Goal: Task Accomplishment & Management: Manage account settings

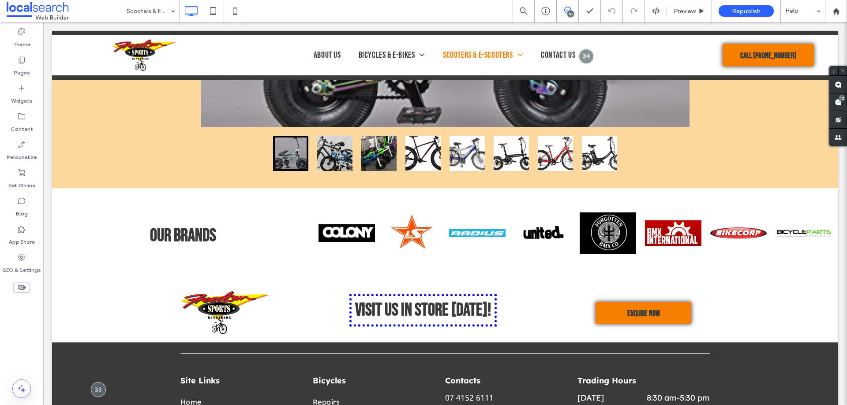
scroll to position [1896, 0]
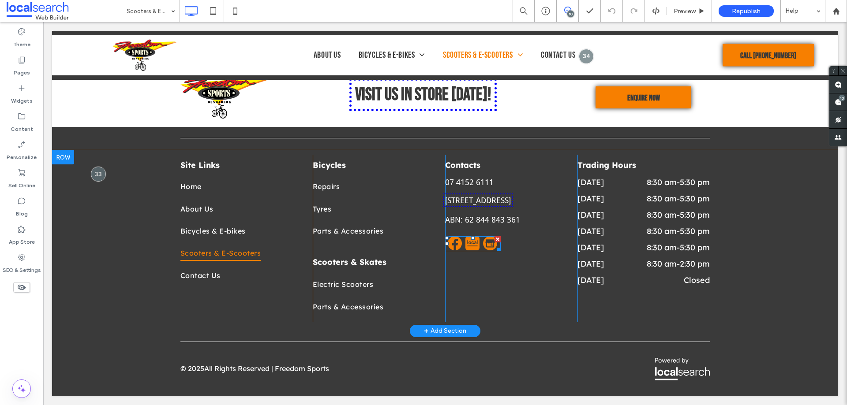
click at [465, 252] on span at bounding box center [473, 244] width 56 height 15
click at [465, 251] on img at bounding box center [472, 244] width 14 height 14
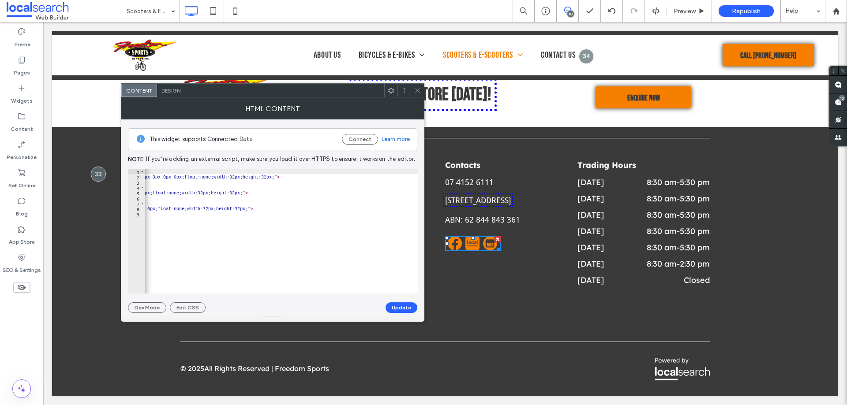
scroll to position [0, 300]
drag, startPoint x: 420, startPoint y: 90, endPoint x: 417, endPoint y: 150, distance: 60.1
click at [420, 90] on icon at bounding box center [417, 90] width 7 height 7
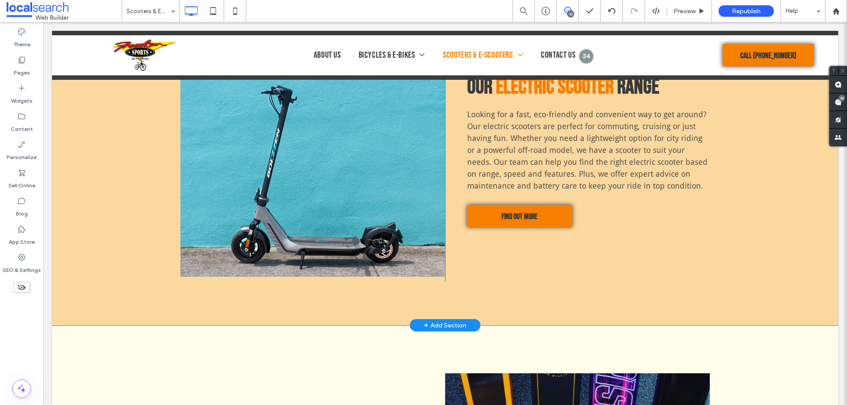
scroll to position [705, 0]
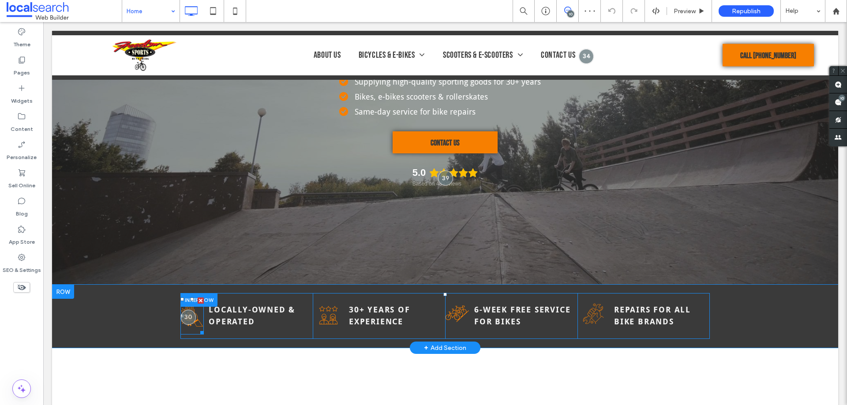
click at [194, 330] on icon "Tablet Icon" at bounding box center [191, 316] width 23 height 37
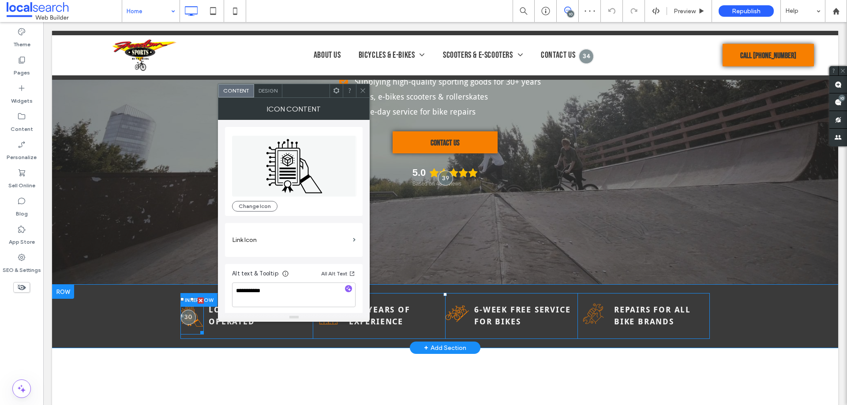
click at [194, 330] on icon "Tablet Icon" at bounding box center [191, 316] width 23 height 37
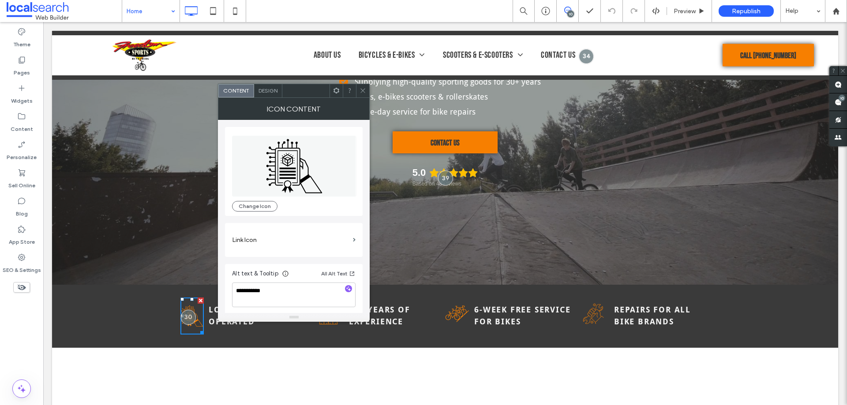
click at [276, 98] on div "Icon Content" at bounding box center [294, 109] width 152 height 22
click at [278, 95] on div "Design" at bounding box center [268, 90] width 28 height 13
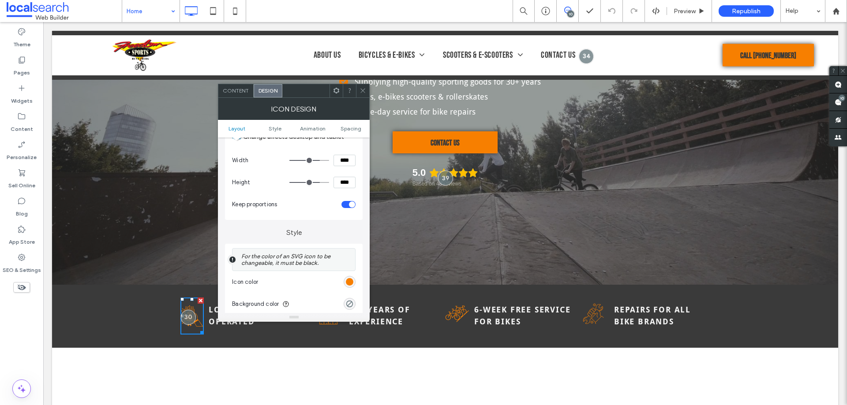
scroll to position [132, 0]
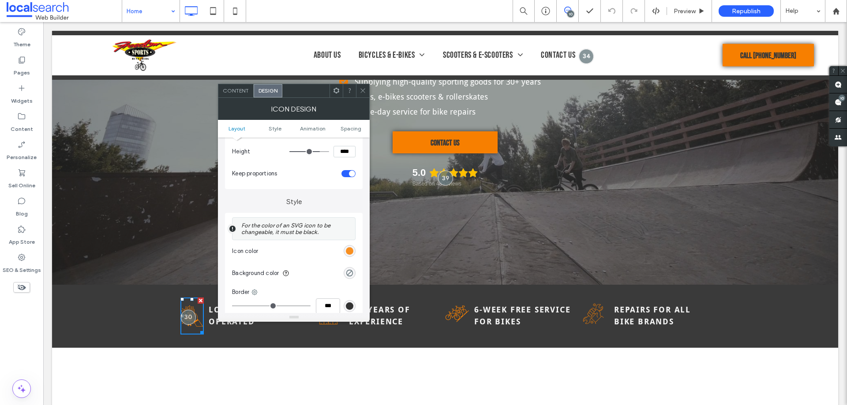
click at [350, 249] on div "rgb(247, 127, 0)" at bounding box center [350, 252] width 8 height 8
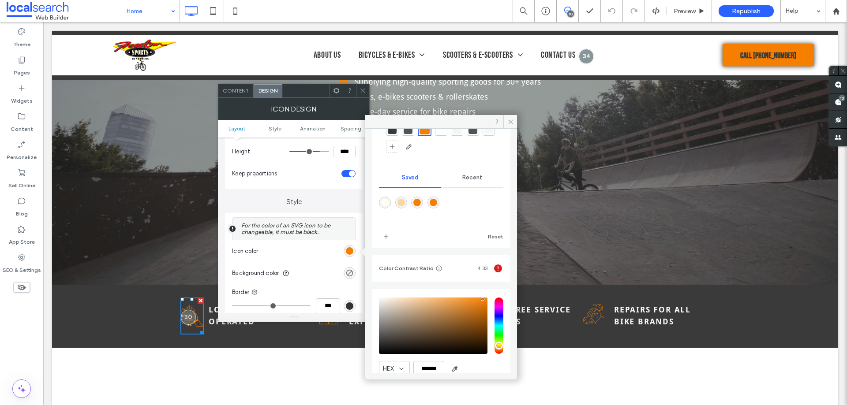
scroll to position [83, 0]
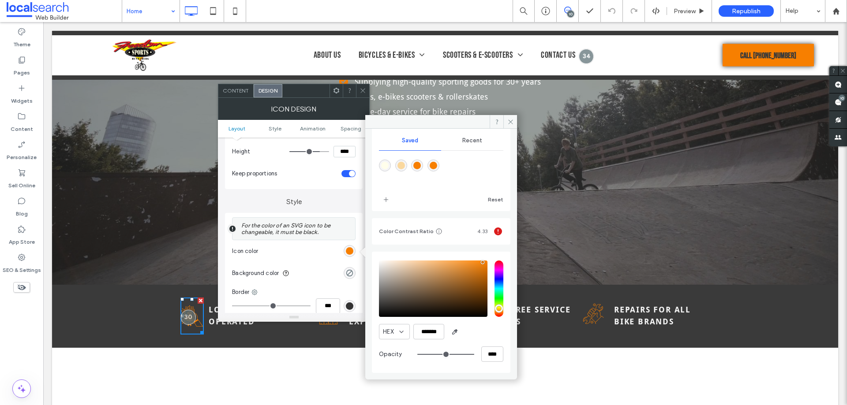
click at [366, 91] on icon at bounding box center [363, 90] width 7 height 7
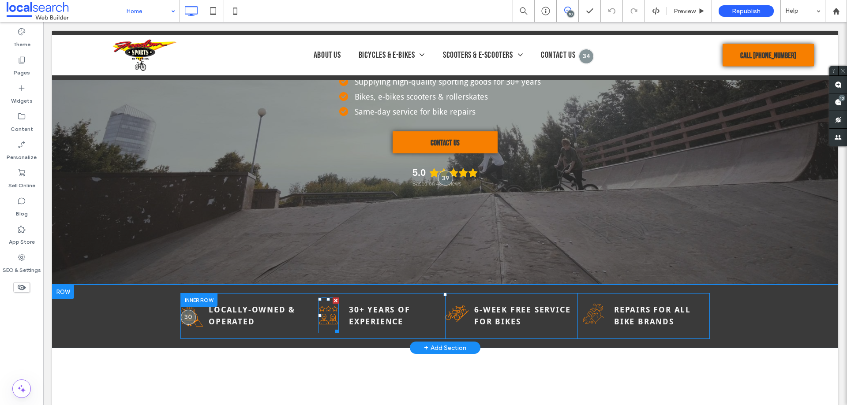
click at [330, 322] on icon "Rating Icon" at bounding box center [328, 316] width 21 height 36
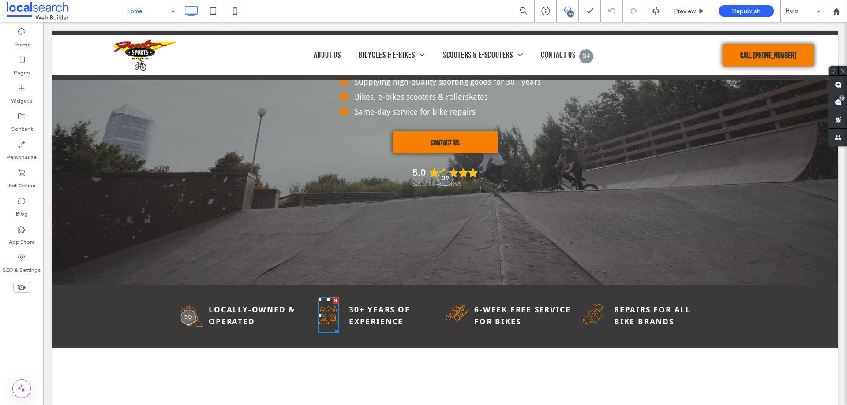
click at [330, 322] on icon "Rating Icon" at bounding box center [328, 316] width 21 height 36
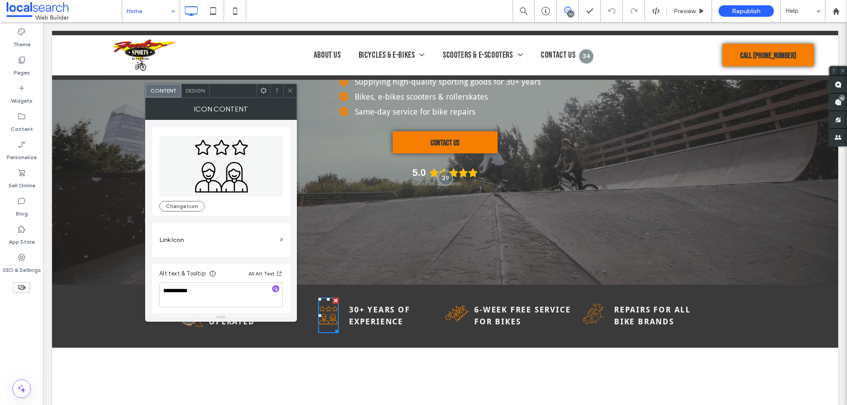
click at [194, 93] on span "Design" at bounding box center [195, 90] width 19 height 7
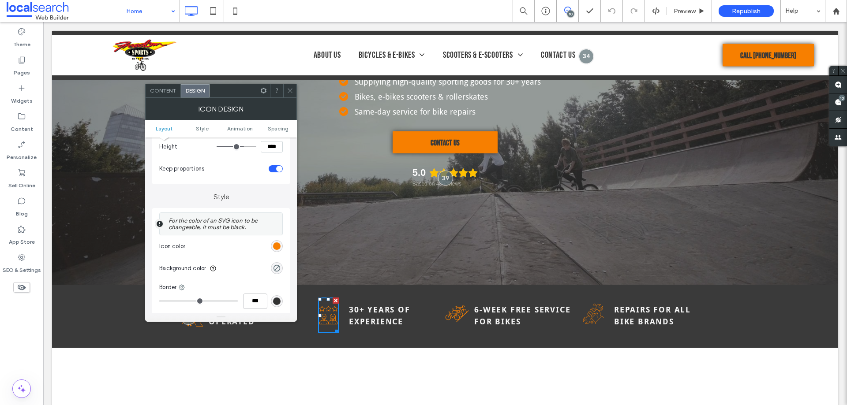
scroll to position [221, 0]
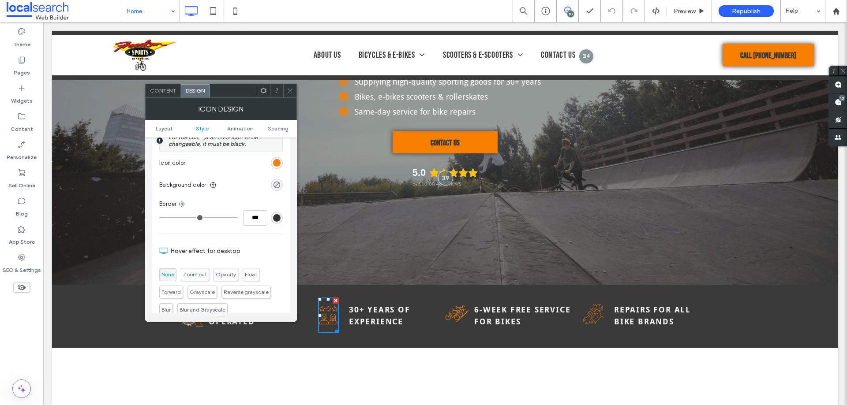
click at [270, 159] on section "Icon color" at bounding box center [221, 163] width 124 height 22
click at [273, 161] on div "rgb(247, 127, 0)" at bounding box center [277, 163] width 8 height 8
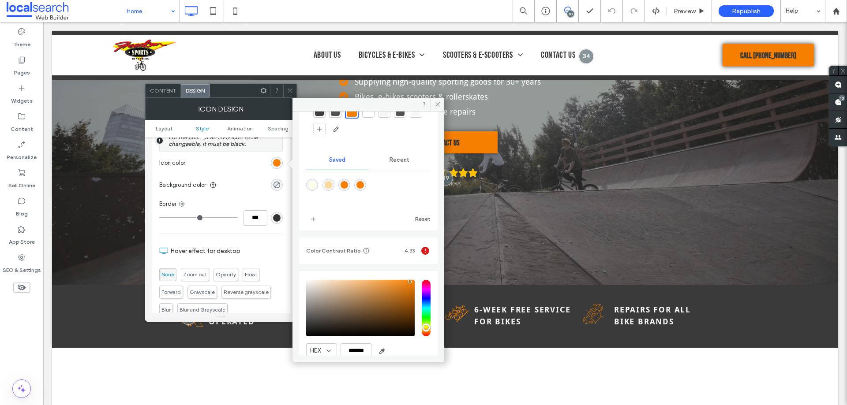
scroll to position [83, 0]
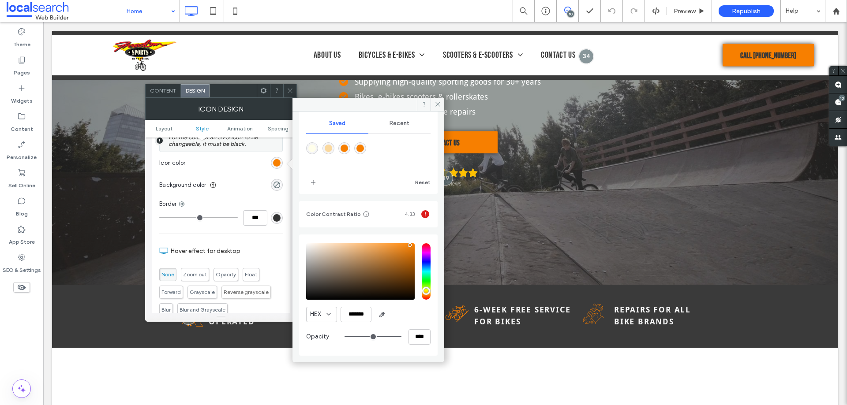
click at [292, 91] on icon at bounding box center [290, 90] width 7 height 7
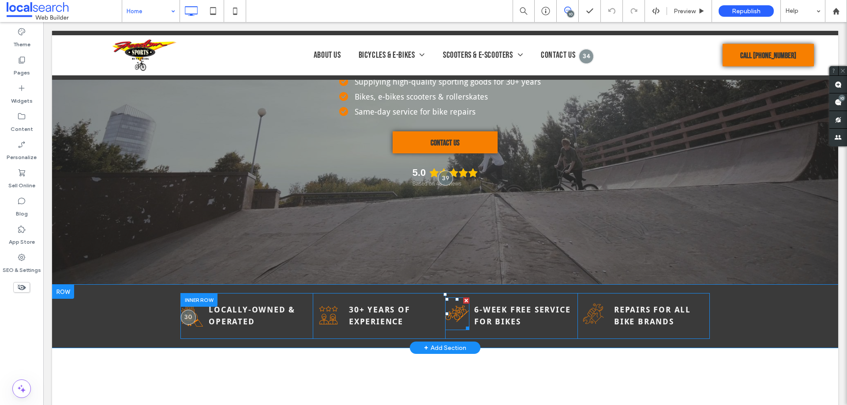
click at [448, 315] on icon "Bikes Icon" at bounding box center [457, 314] width 24 height 33
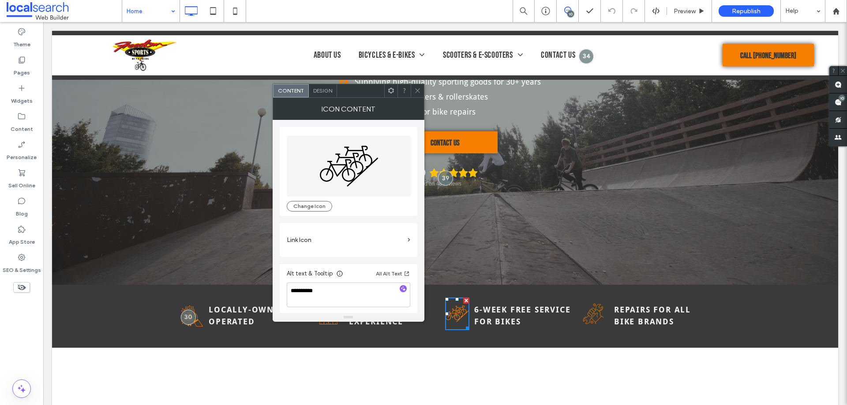
click at [448, 315] on icon "Bikes Icon" at bounding box center [457, 314] width 24 height 33
click at [323, 90] on span "Design" at bounding box center [322, 90] width 19 height 7
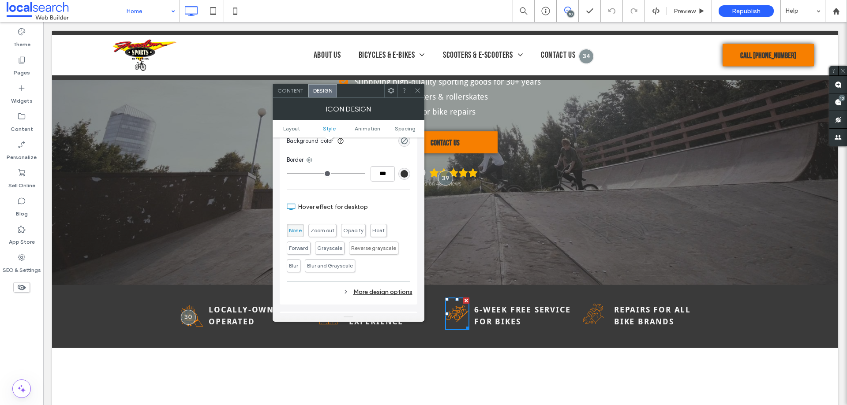
scroll to position [176, 0]
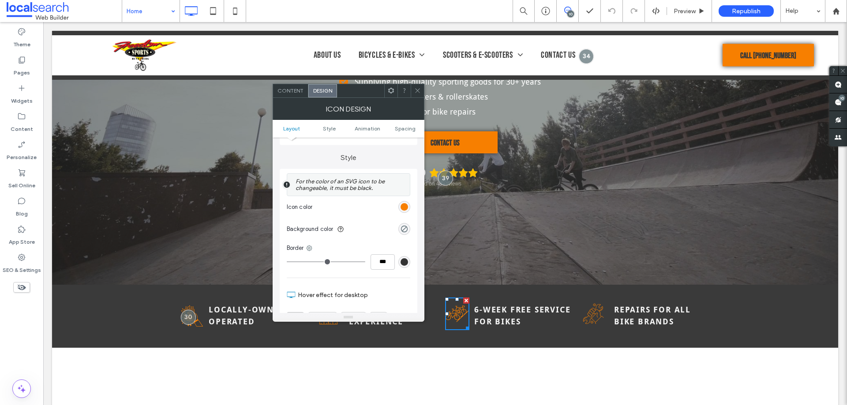
click at [403, 209] on div "rgb(247, 127, 0)" at bounding box center [405, 207] width 8 height 8
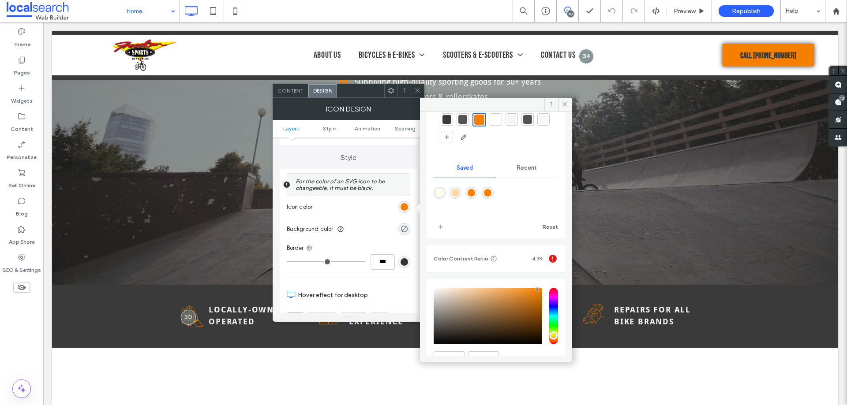
scroll to position [83, 0]
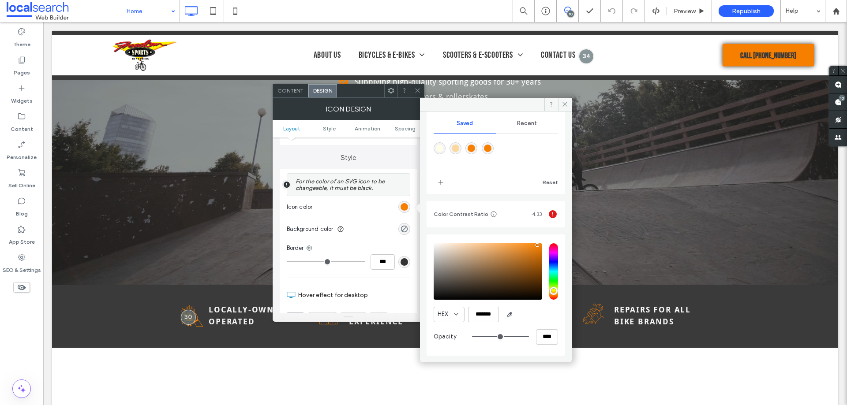
click at [418, 95] on span at bounding box center [417, 90] width 7 height 13
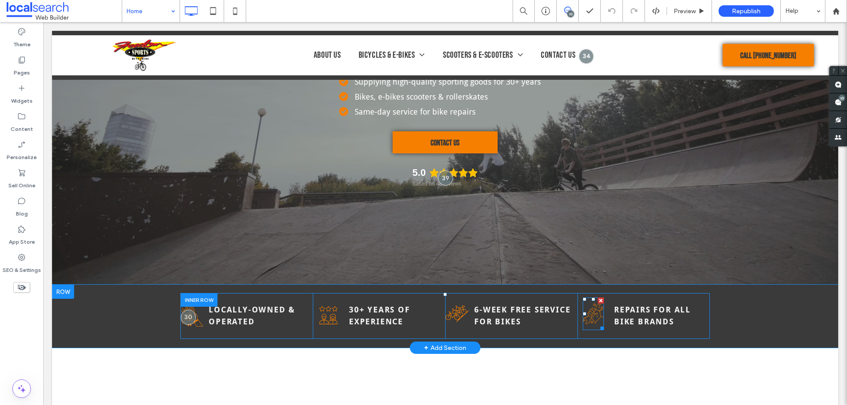
click at [591, 321] on icon "Repair Icon" at bounding box center [593, 314] width 21 height 33
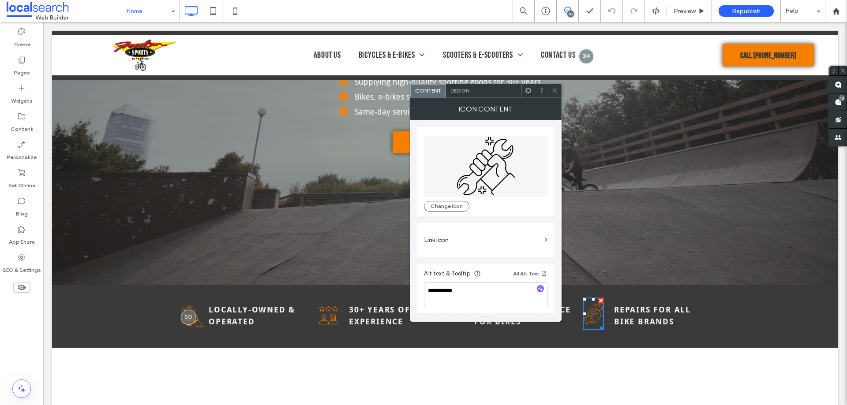
click at [591, 321] on icon "Repair Icon" at bounding box center [593, 314] width 21 height 33
click at [454, 88] on span "Design" at bounding box center [459, 90] width 19 height 7
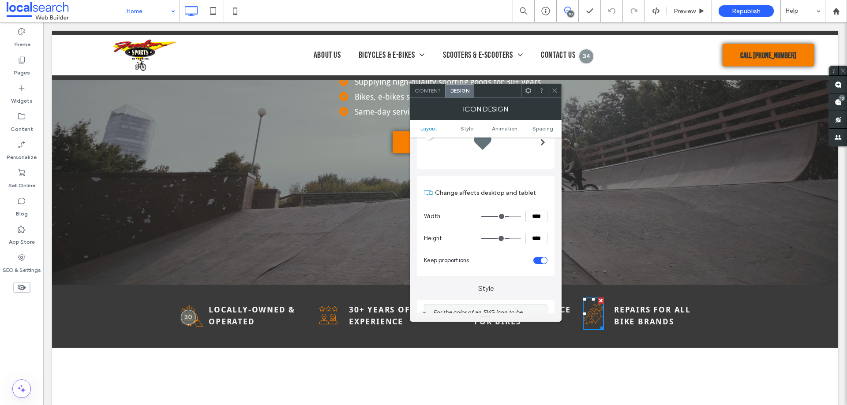
scroll to position [132, 0]
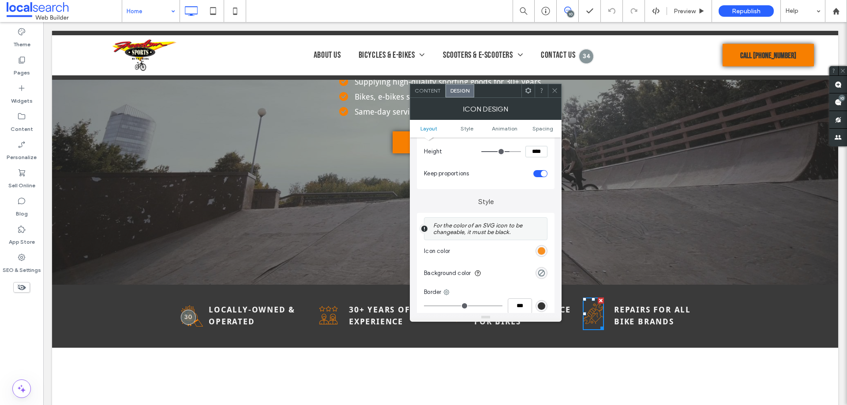
click at [543, 252] on div "rgb(247, 127, 0)" at bounding box center [542, 252] width 8 height 8
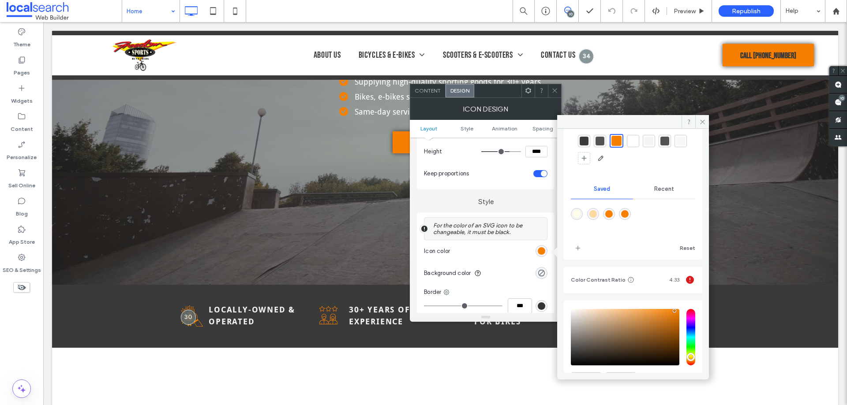
scroll to position [83, 0]
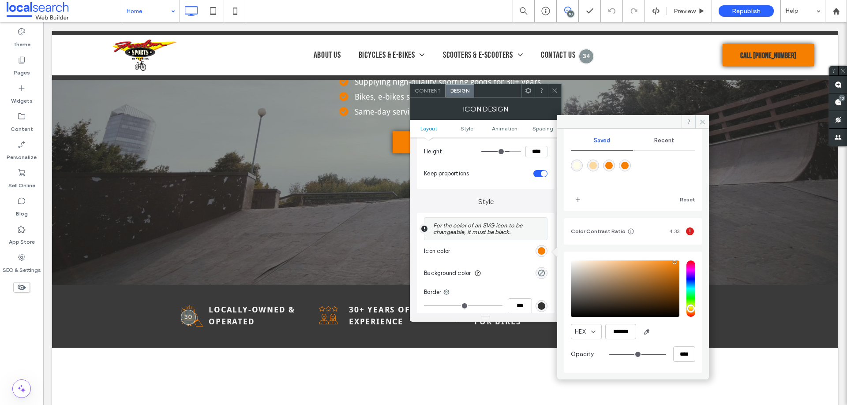
click at [554, 90] on use at bounding box center [554, 91] width 4 height 4
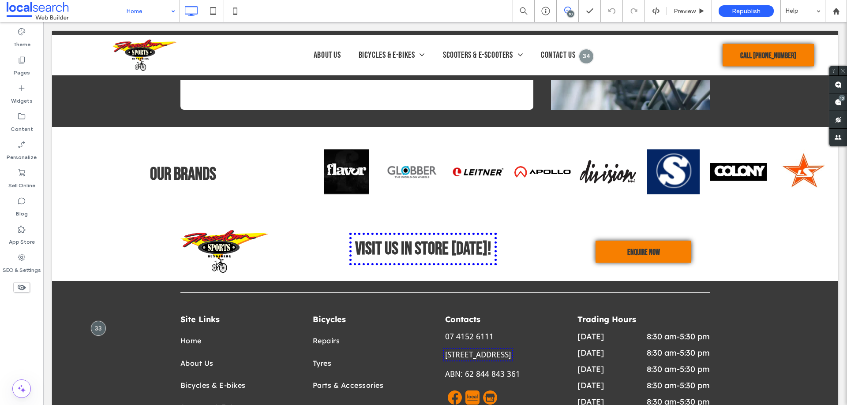
scroll to position [1897, 0]
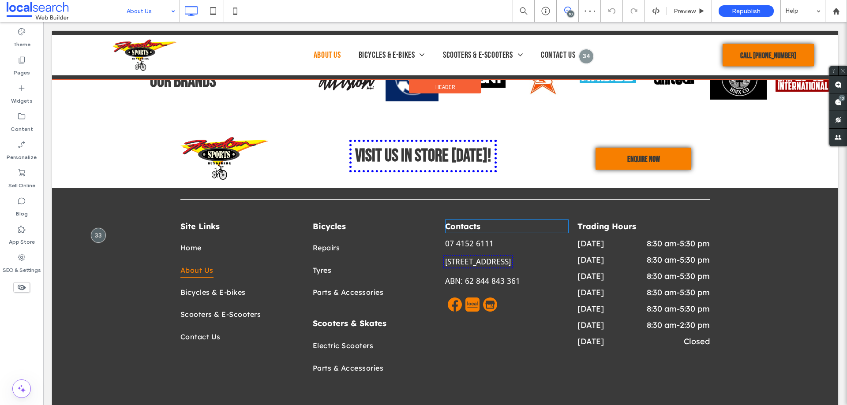
scroll to position [745, 0]
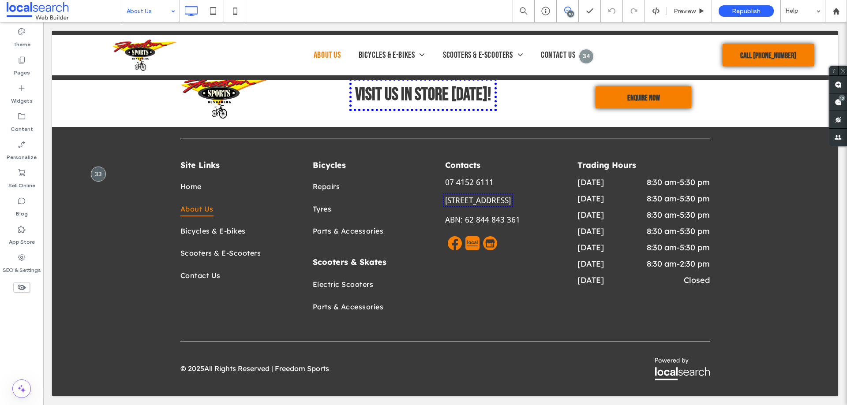
click at [168, 18] on div "About Us" at bounding box center [150, 11] width 57 height 22
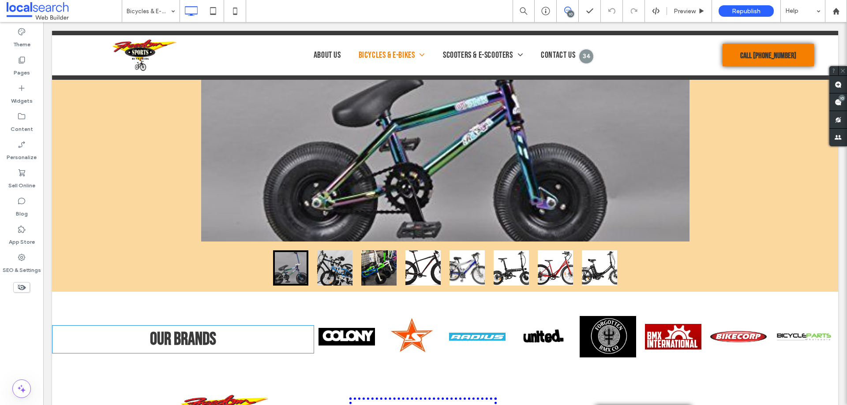
scroll to position [1412, 0]
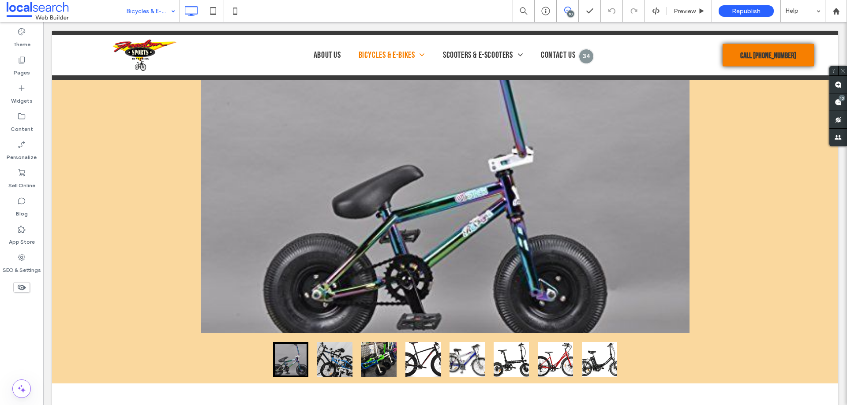
click at [141, 11] on input at bounding box center [149, 11] width 44 height 22
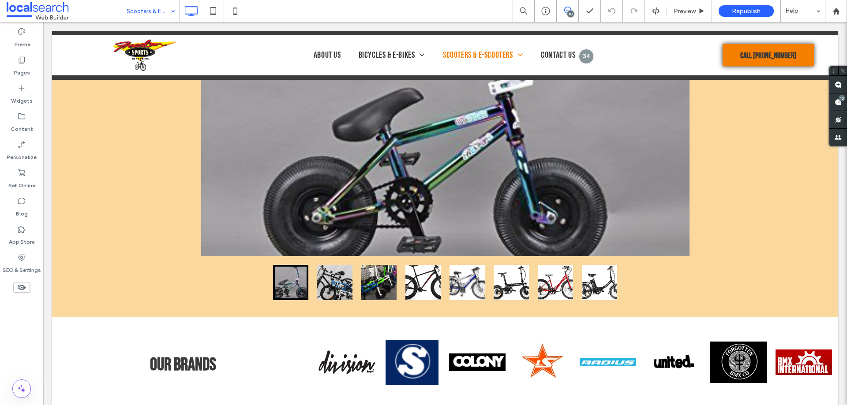
scroll to position [1588, 0]
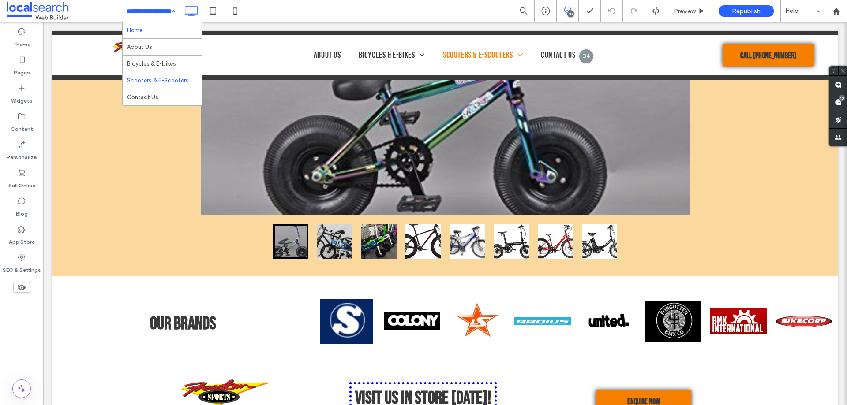
drag, startPoint x: 146, startPoint y: 9, endPoint x: 147, endPoint y: 26, distance: 16.8
click at [146, 9] on input at bounding box center [149, 11] width 44 height 22
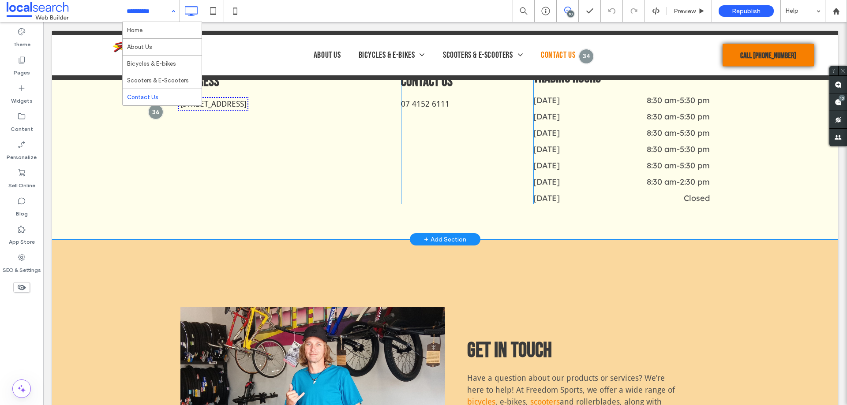
scroll to position [397, 0]
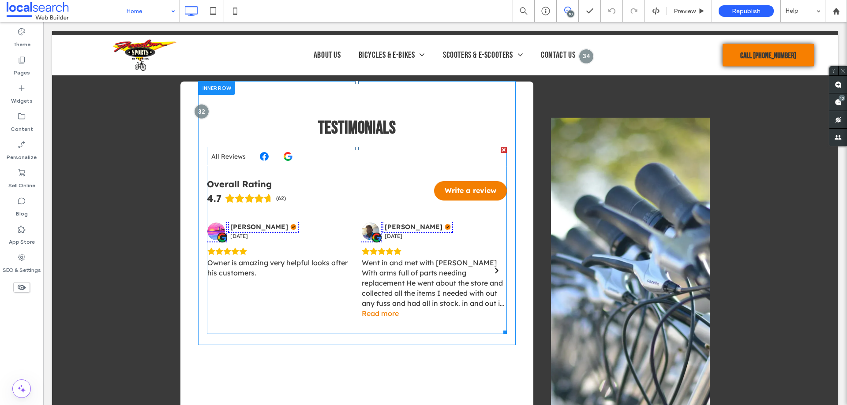
scroll to position [1456, 0]
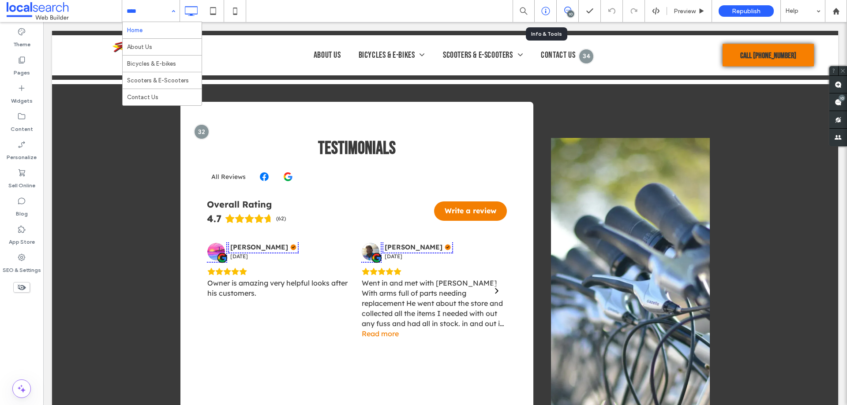
click at [548, 10] on icon at bounding box center [545, 11] width 9 height 9
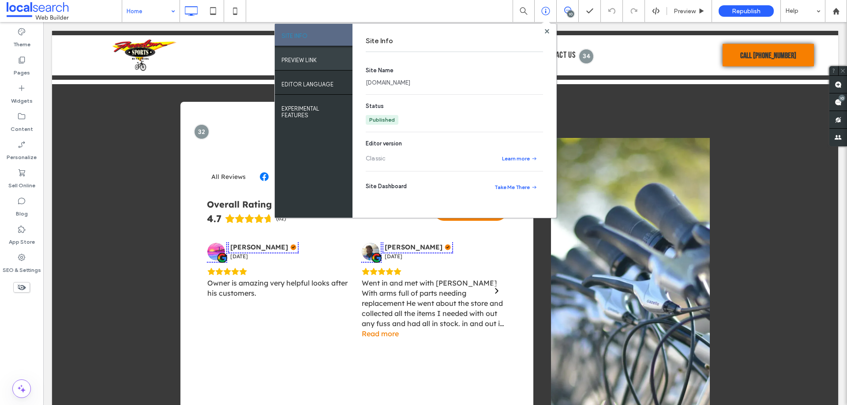
click at [306, 59] on label "PREVIEW LINK" at bounding box center [299, 58] width 35 height 11
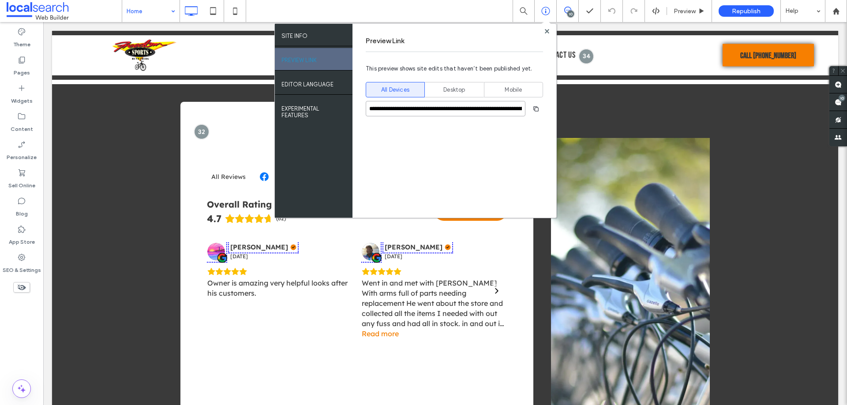
click at [388, 113] on input "**********" at bounding box center [446, 108] width 160 height 15
click at [545, 32] on use at bounding box center [546, 31] width 4 height 4
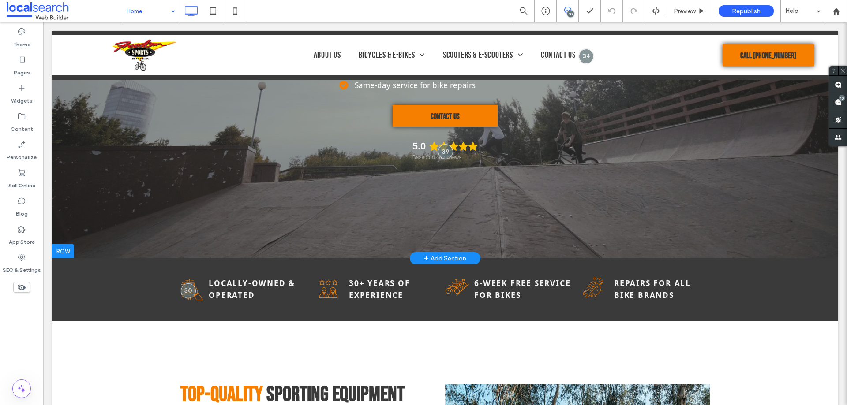
scroll to position [0, 0]
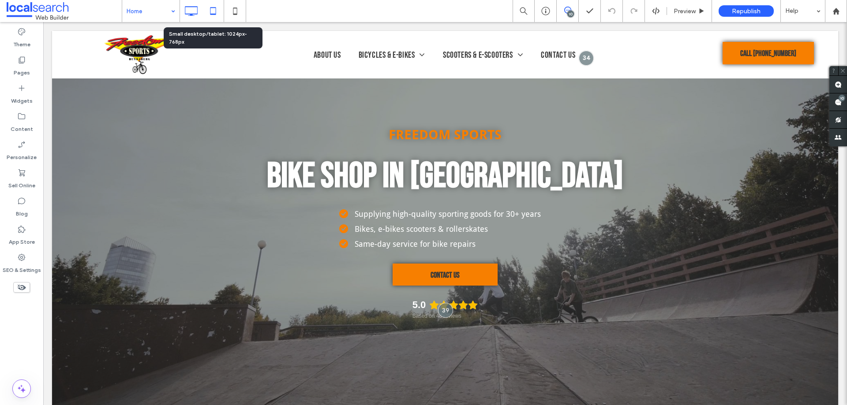
click at [212, 9] on icon at bounding box center [213, 11] width 18 height 18
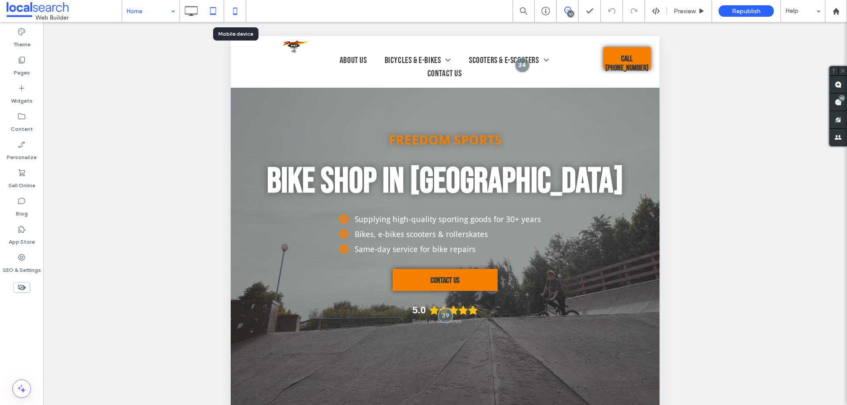
click at [236, 13] on icon at bounding box center [235, 11] width 18 height 18
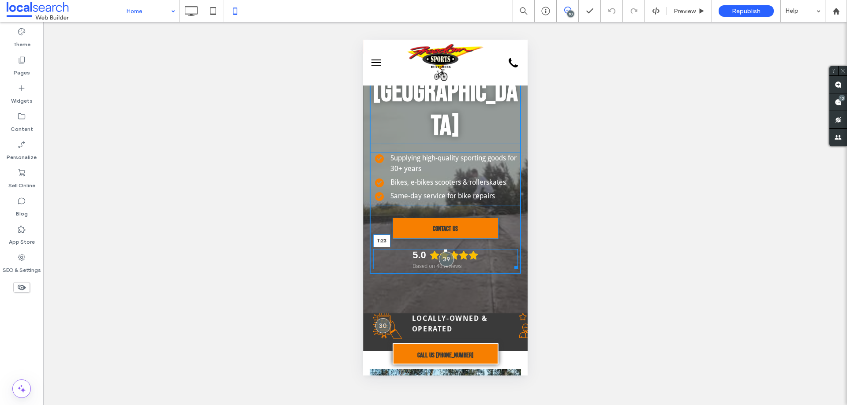
drag, startPoint x: 823, startPoint y: 186, endPoint x: 800, endPoint y: 259, distance: 76.3
click at [443, 249] on div at bounding box center [445, 251] width 4 height 4
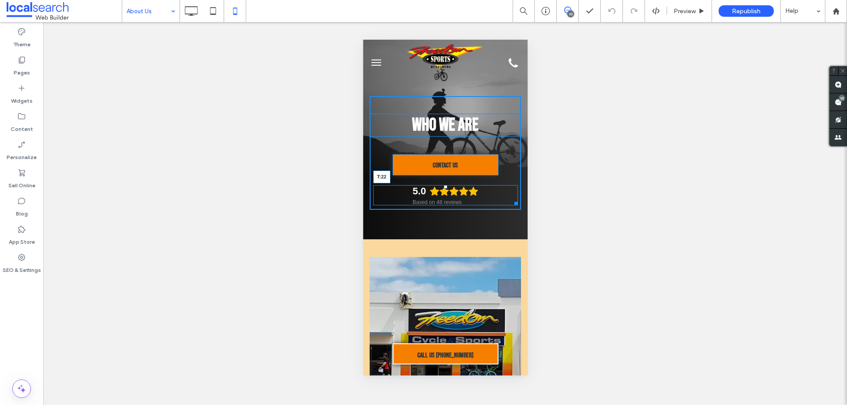
drag, startPoint x: 440, startPoint y: 184, endPoint x: 738, endPoint y: 167, distance: 298.7
click at [443, 189] on div at bounding box center [445, 187] width 4 height 4
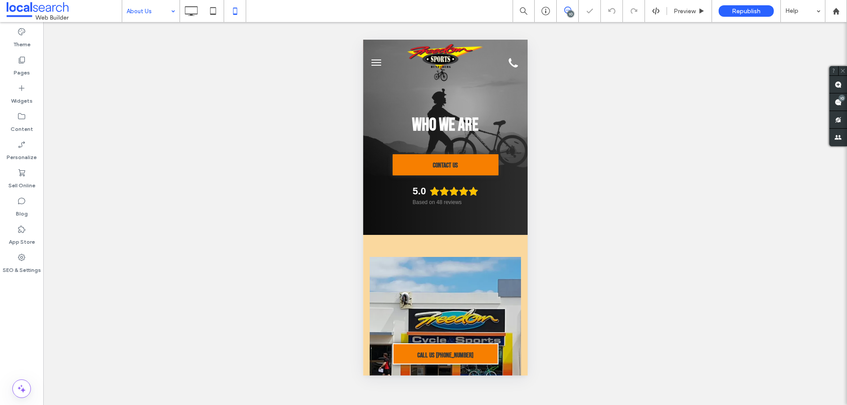
click at [146, 13] on input at bounding box center [149, 11] width 44 height 22
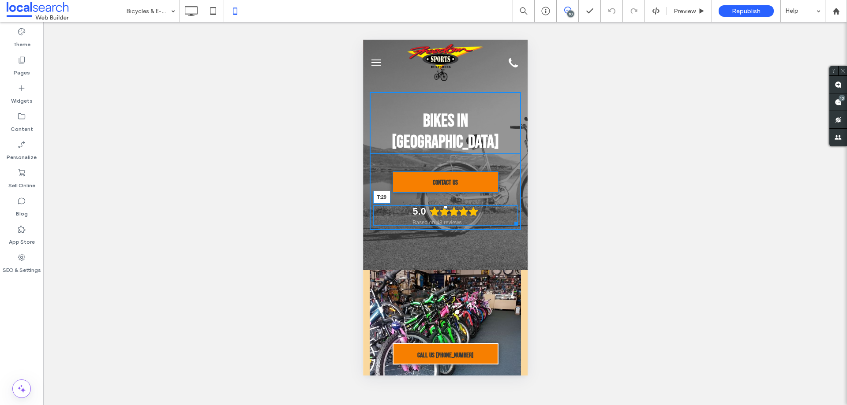
drag, startPoint x: 442, startPoint y: 180, endPoint x: 531, endPoint y: 74, distance: 138.7
click at [443, 206] on div at bounding box center [445, 208] width 4 height 4
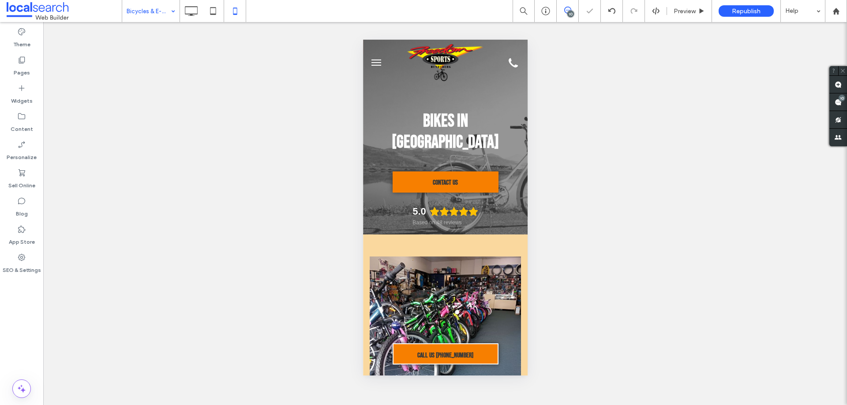
click at [146, 16] on input at bounding box center [149, 11] width 44 height 22
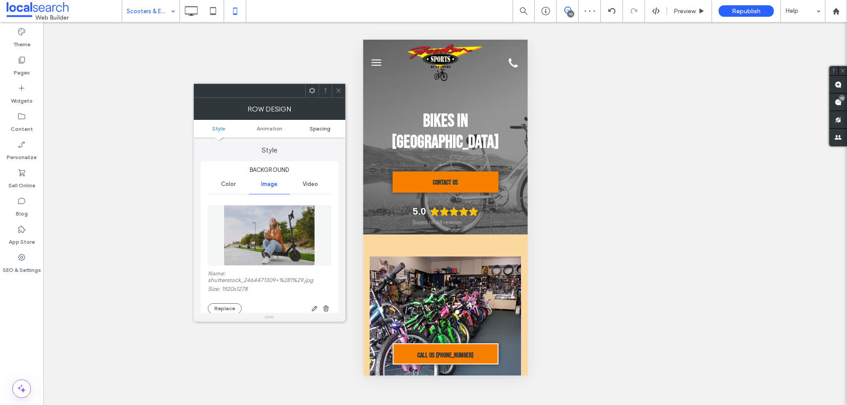
click at [320, 128] on span "Spacing" at bounding box center [320, 128] width 21 height 7
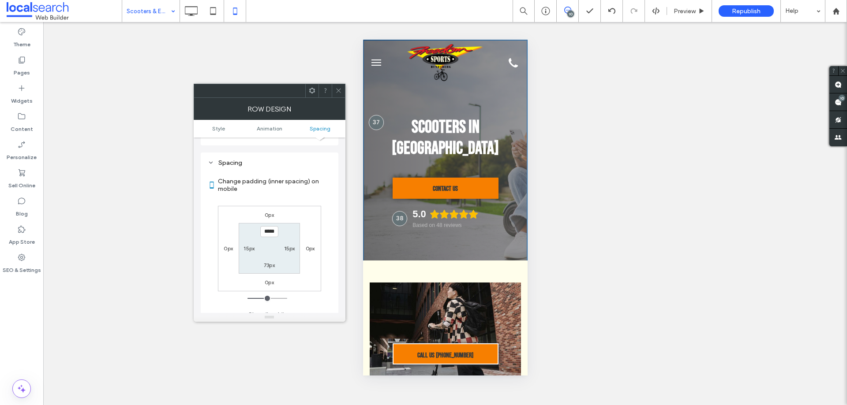
click at [338, 93] on icon at bounding box center [338, 90] width 7 height 7
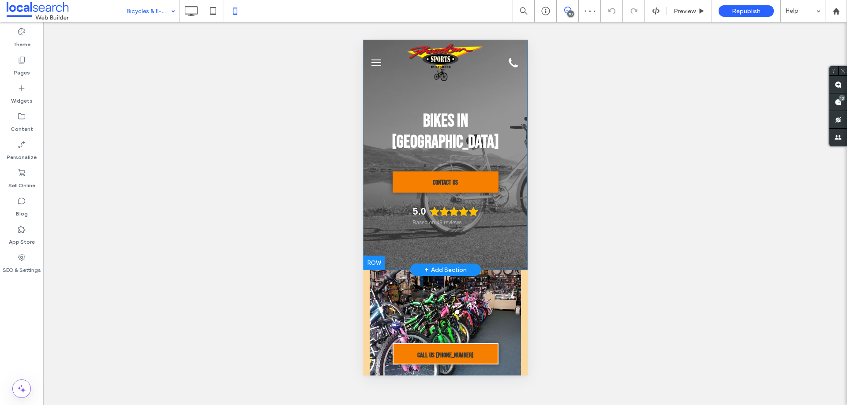
click at [366, 199] on div "Bikes in Bundaberg Contact Us 5.0 Based on 48 reviews Click To Paste Row + Add …" at bounding box center [445, 155] width 165 height 230
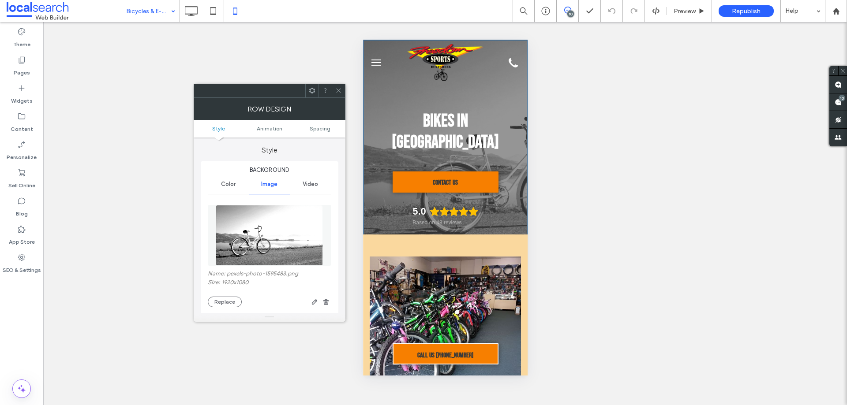
click at [324, 124] on ul "Style Animation Spacing" at bounding box center [270, 129] width 152 height 18
click at [323, 130] on span "Spacing" at bounding box center [320, 128] width 21 height 7
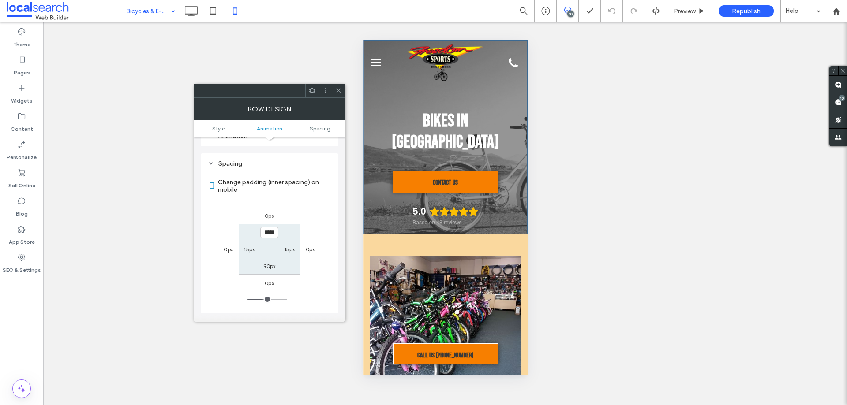
scroll to position [464, 0]
click at [267, 262] on label "90px" at bounding box center [269, 265] width 12 height 7
type input "**"
type input "***"
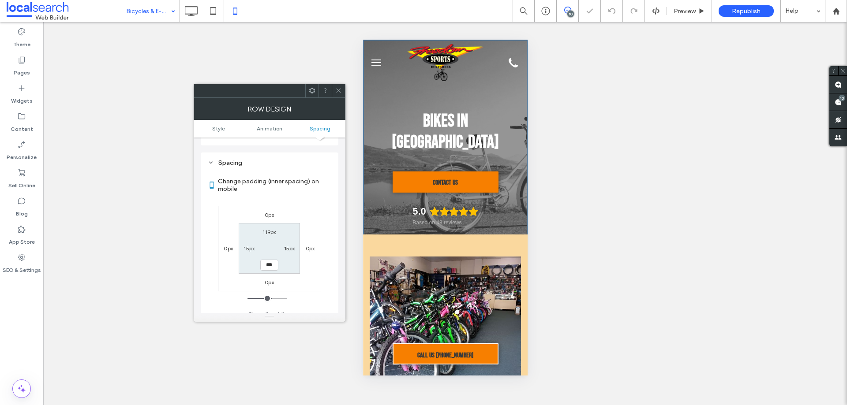
type input "*****"
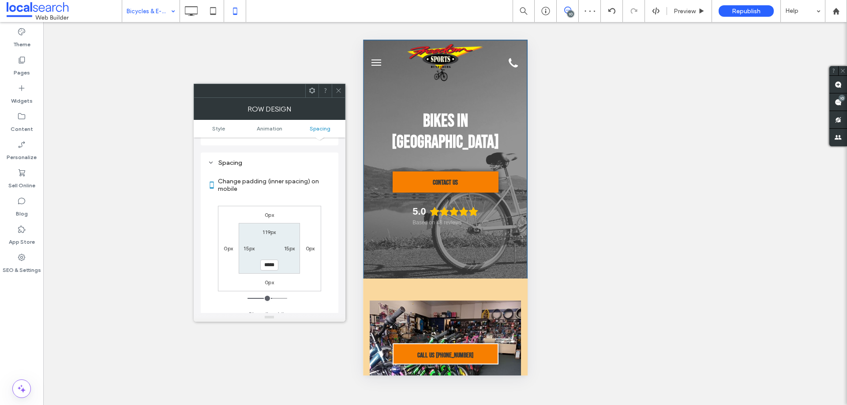
click at [335, 89] on icon at bounding box center [338, 90] width 7 height 7
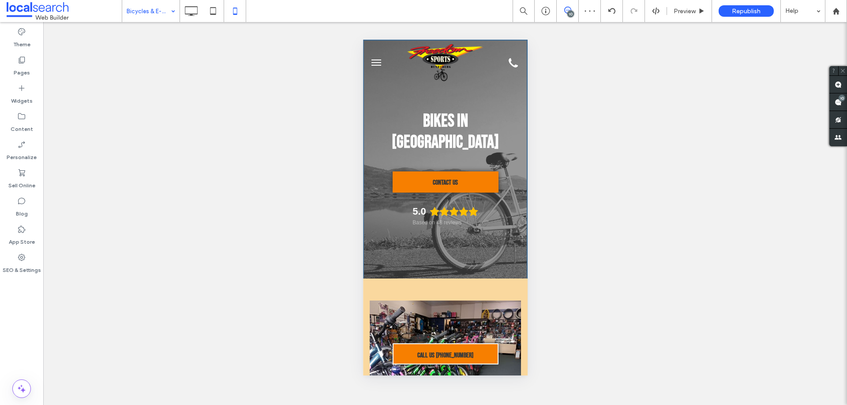
click at [328, 64] on div "Unhide? Yes Unhide? Yes Unhide? Yes Unhide? Yes Unhide? Yes Unhide? Yes Unhide?…" at bounding box center [445, 213] width 804 height 383
drag, startPoint x: 161, startPoint y: 140, endPoint x: 118, endPoint y: 2, distance: 145.0
click at [150, 117] on div "Unhide? Yes Unhide? Yes Unhide? Yes Unhide? Yes Unhide? Yes Unhide? Yes Unhide?…" at bounding box center [445, 213] width 804 height 383
drag, startPoint x: 216, startPoint y: 68, endPoint x: 170, endPoint y: 19, distance: 67.4
click at [214, 63] on div "Unhide? Yes Unhide? Yes Unhide? Yes Unhide? Yes Unhide? Yes Unhide? Yes Unhide?…" at bounding box center [445, 213] width 804 height 383
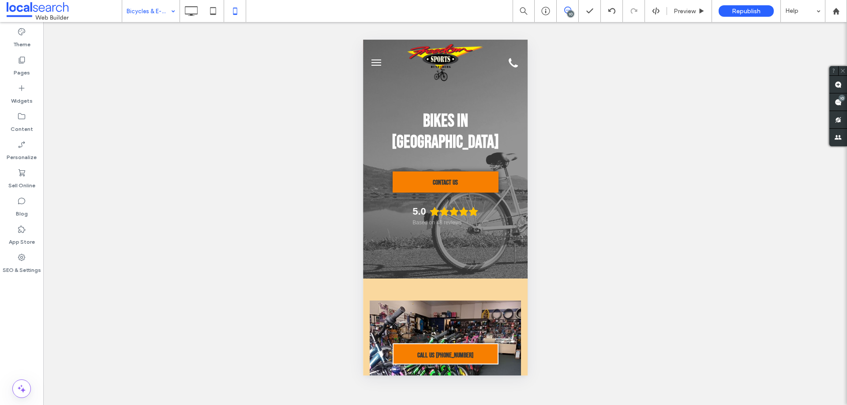
drag, startPoint x: 253, startPoint y: 82, endPoint x: 164, endPoint y: 52, distance: 94.5
click at [246, 77] on div "Unhide? Yes Unhide? Yes Unhide? Yes Unhide? Yes Unhide? Yes Unhide? Yes Unhide?…" at bounding box center [445, 213] width 804 height 383
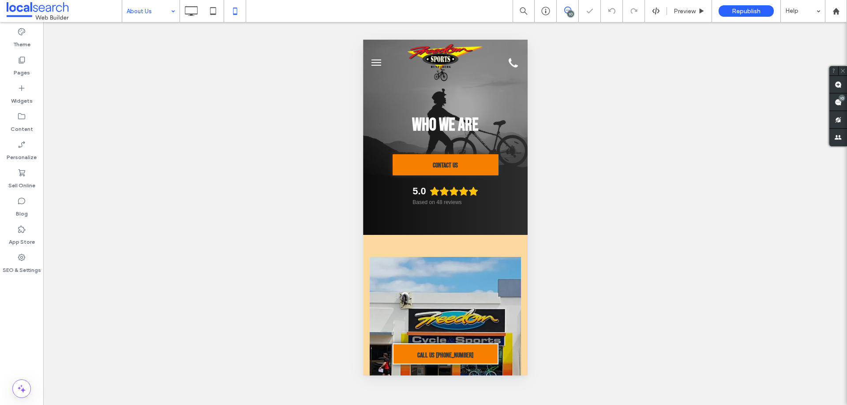
drag, startPoint x: 235, startPoint y: 170, endPoint x: 229, endPoint y: 155, distance: 16.2
click at [234, 165] on div "Unhide? Yes Unhide? Yes Unhide? Yes Unhide? Yes Unhide? Yes Unhide? Yes Unhide?…" at bounding box center [445, 213] width 804 height 383
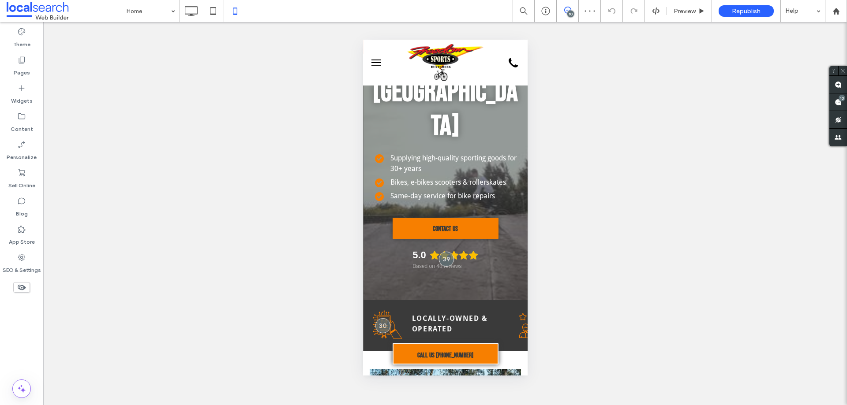
drag, startPoint x: 284, startPoint y: 204, endPoint x: 286, endPoint y: 184, distance: 20.4
click at [285, 203] on div "Unhide? Yes Unhide? Yes Unhide? Yes Unhide? Yes Unhide? Yes Unhide? Yes Unhide?…" at bounding box center [445, 213] width 804 height 383
click at [297, 158] on div "Unhide? Yes Unhide? Yes Unhide? Yes Unhide? Yes Unhide? Yes Unhide? Yes Unhide?…" at bounding box center [445, 213] width 804 height 383
drag, startPoint x: 24, startPoint y: 258, endPoint x: 43, endPoint y: 216, distance: 46.2
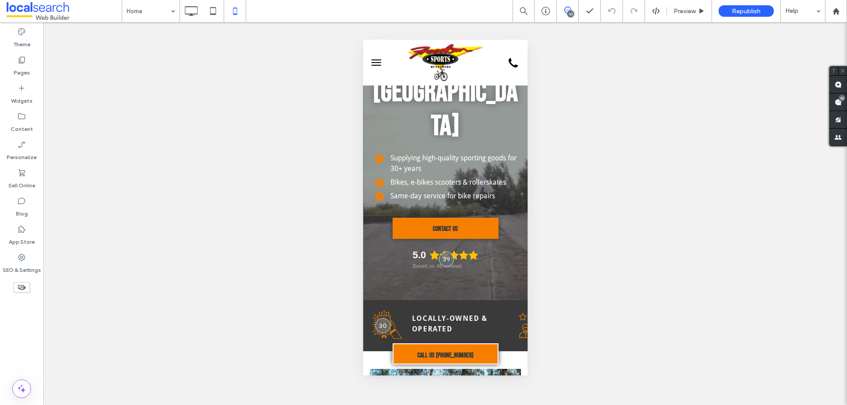
click at [26, 258] on icon at bounding box center [21, 257] width 9 height 9
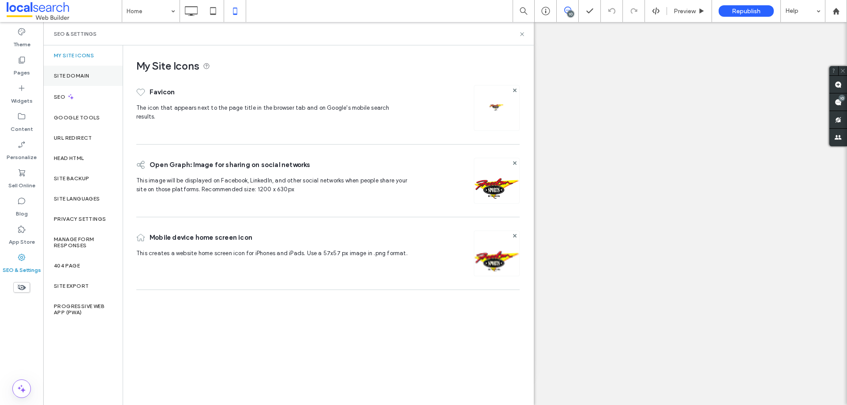
click at [88, 67] on div "Site Domain" at bounding box center [82, 76] width 79 height 20
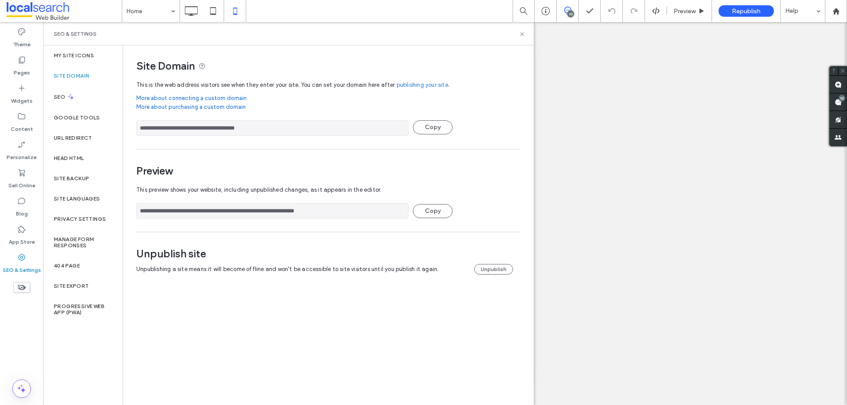
drag, startPoint x: 365, startPoint y: 212, endPoint x: -26, endPoint y: 185, distance: 391.9
click at [0, 185] on html ".wqwq-1{fill:#231f20;} .cls-1q, .cls-2q { fill-rule: evenodd; } .cls-2q { fill:…" at bounding box center [423, 202] width 847 height 405
click at [524, 35] on use at bounding box center [522, 34] width 4 height 4
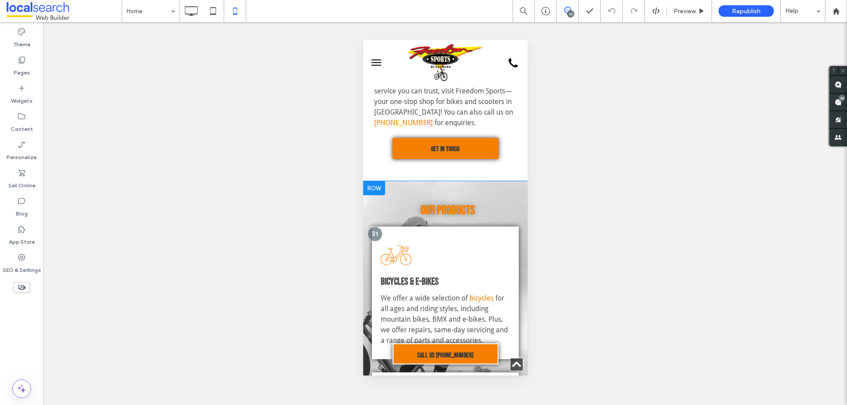
scroll to position [794, 0]
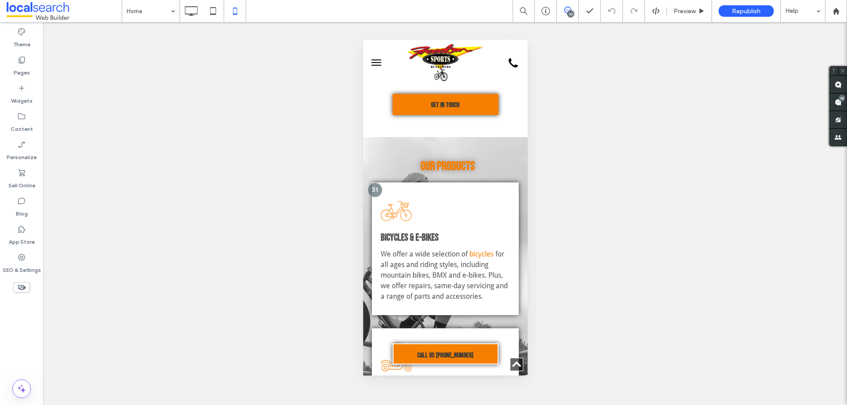
click at [247, 240] on div "Unhide? Yes Unhide? Yes Unhide? Yes Unhide? Yes Unhide? Yes Unhide? Yes Unhide?…" at bounding box center [445, 213] width 804 height 383
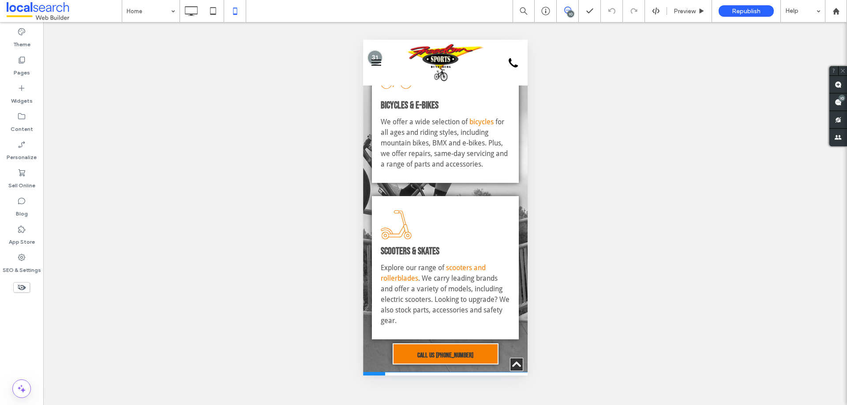
scroll to position [1103, 0]
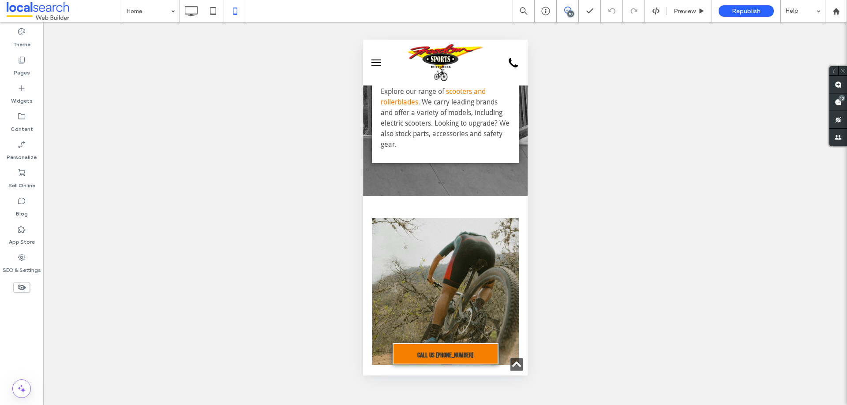
click at [277, 207] on div "Unhide? Yes Unhide? Yes Unhide? Yes Unhide? Yes Unhide? Yes Unhide? Yes Unhide?…" at bounding box center [445, 213] width 804 height 383
click at [254, 131] on div "Unhide? Yes Unhide? Yes Unhide? Yes Unhide? Yes Unhide? Yes Unhide? Yes Unhide?…" at bounding box center [445, 213] width 804 height 383
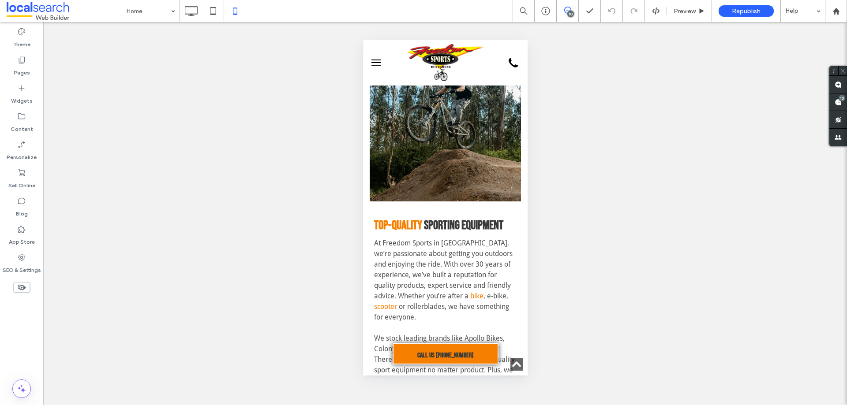
scroll to position [397, 0]
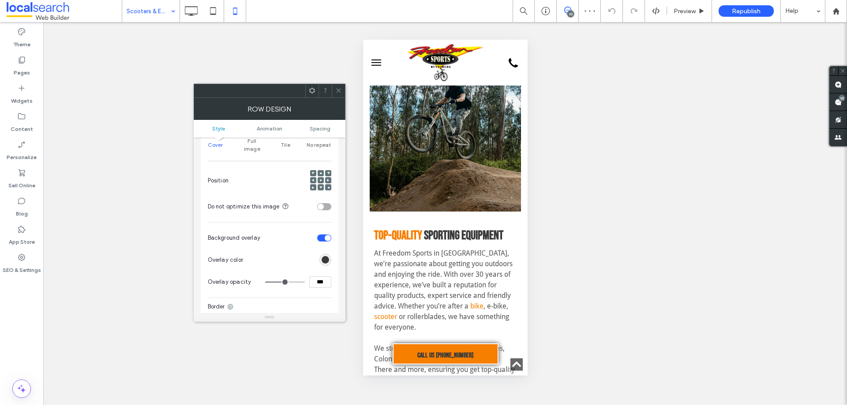
scroll to position [132, 0]
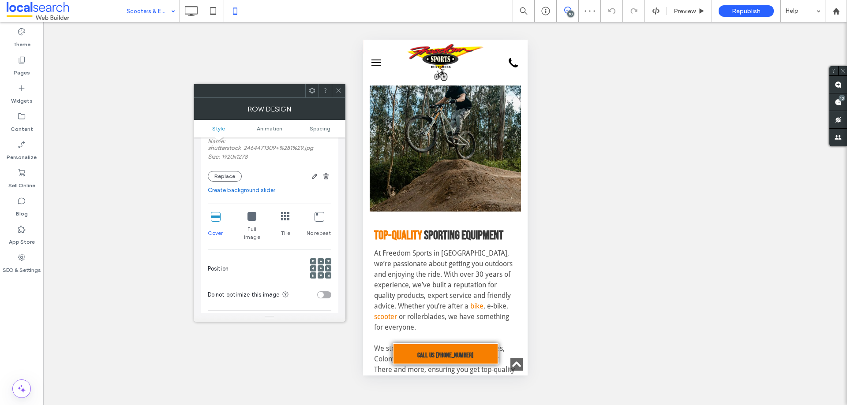
click at [322, 266] on div at bounding box center [321, 269] width 6 height 6
click at [321, 268] on use at bounding box center [321, 269] width 2 height 2
click at [338, 90] on icon at bounding box center [338, 90] width 7 height 7
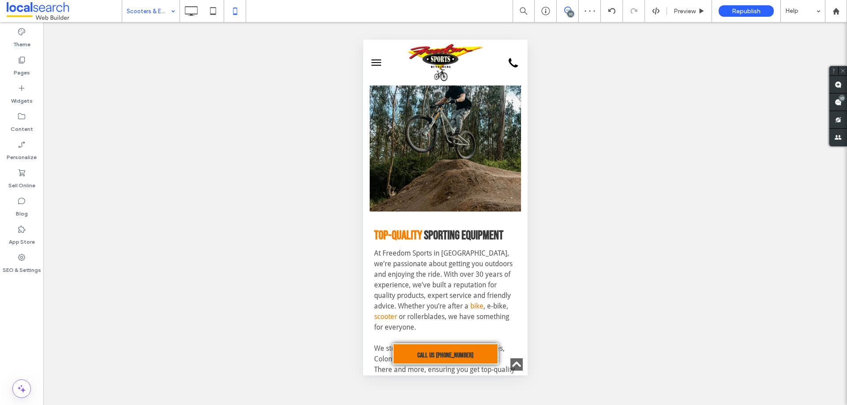
click at [310, 43] on div "Unhide? Yes Unhide? Yes Unhide? Yes Unhide? Yes Unhide? Yes Unhide? Yes Unhide?…" at bounding box center [445, 213] width 804 height 383
click at [206, 11] on icon at bounding box center [213, 11] width 18 height 18
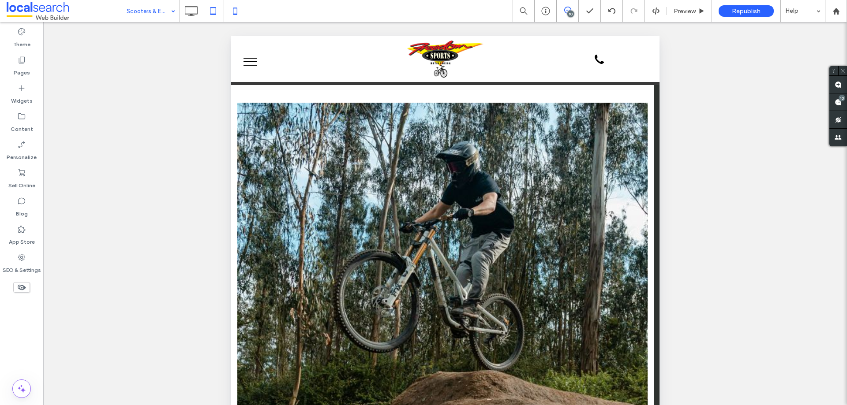
click at [240, 11] on icon at bounding box center [235, 11] width 18 height 18
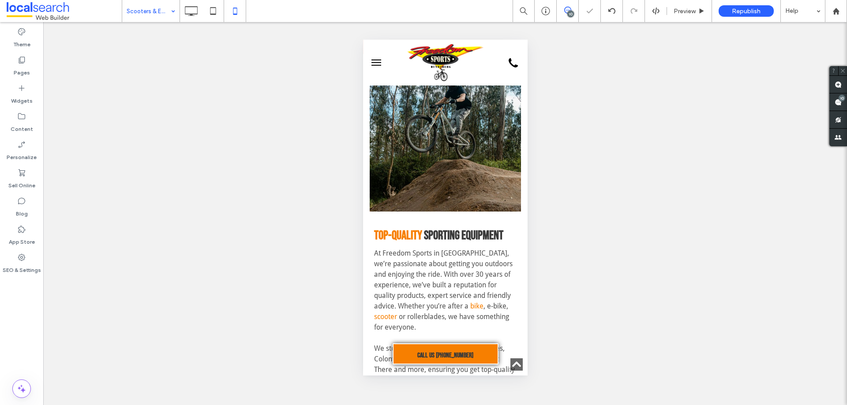
click at [291, 198] on div "Unhide? Yes Unhide? Yes Unhide? Yes Unhide? Yes Unhide? Yes Unhide? Yes Unhide?…" at bounding box center [445, 213] width 804 height 383
click at [193, 11] on icon at bounding box center [191, 11] width 18 height 18
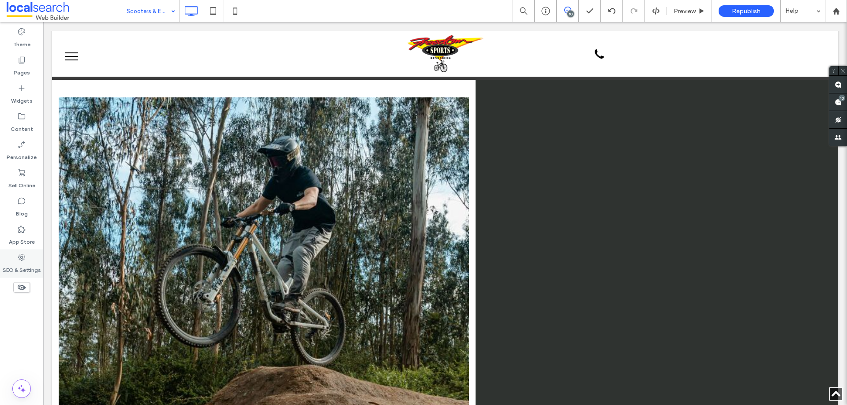
click at [15, 261] on div "SEO & Settings" at bounding box center [21, 264] width 43 height 28
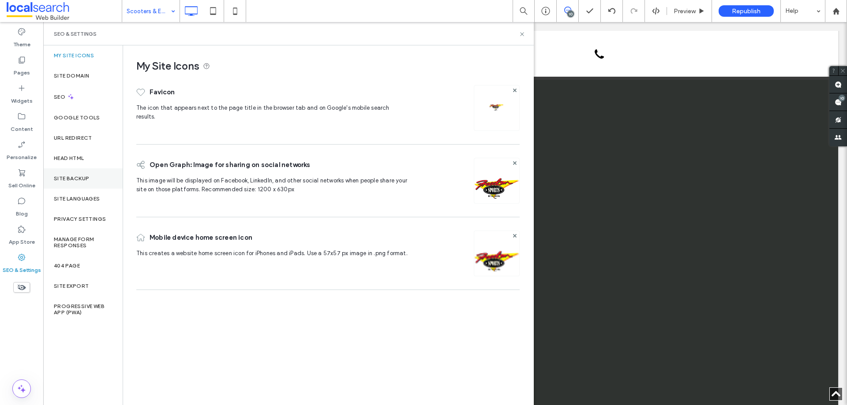
click at [83, 173] on div "Site Backup" at bounding box center [82, 179] width 79 height 20
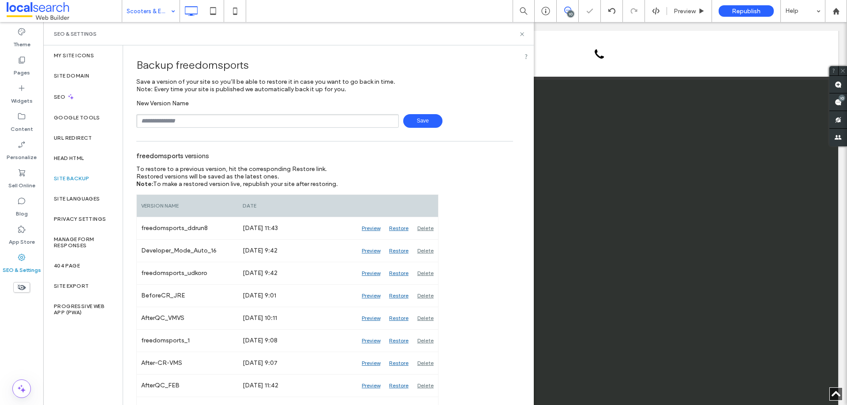
click at [198, 116] on input "text" at bounding box center [267, 121] width 263 height 14
type input "**********"
click at [417, 118] on span "Save" at bounding box center [422, 121] width 39 height 14
click at [75, 74] on label "Site Domain" at bounding box center [71, 76] width 35 height 6
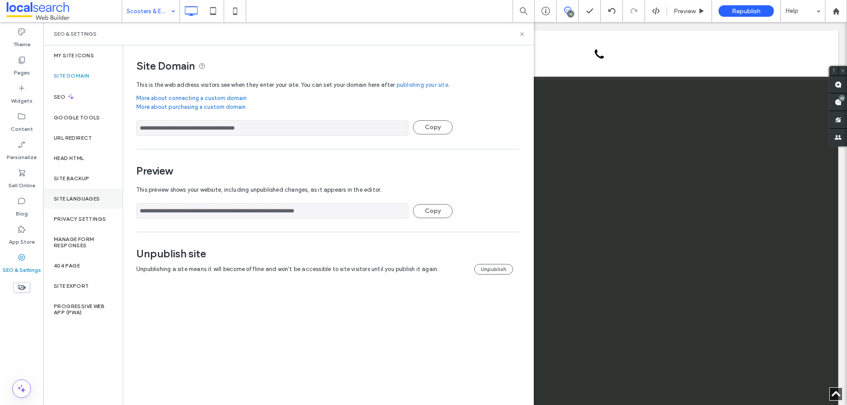
drag, startPoint x: 357, startPoint y: 213, endPoint x: 94, endPoint y: 199, distance: 262.5
click at [75, 196] on div "**********" at bounding box center [288, 225] width 491 height 360
